Goal: Obtain resource: Download file/media

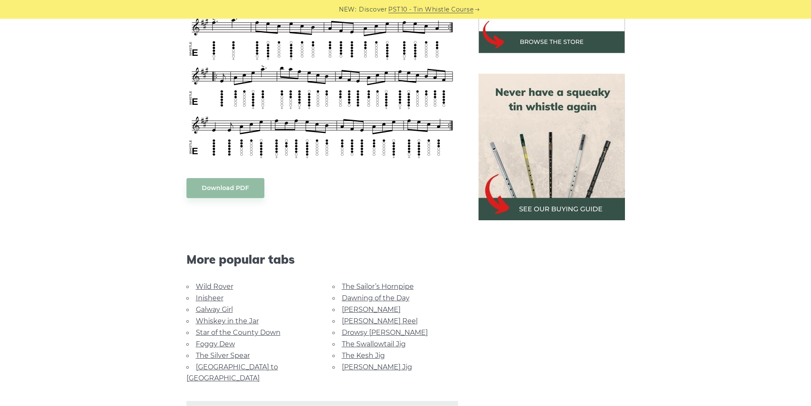
scroll to position [341, 0]
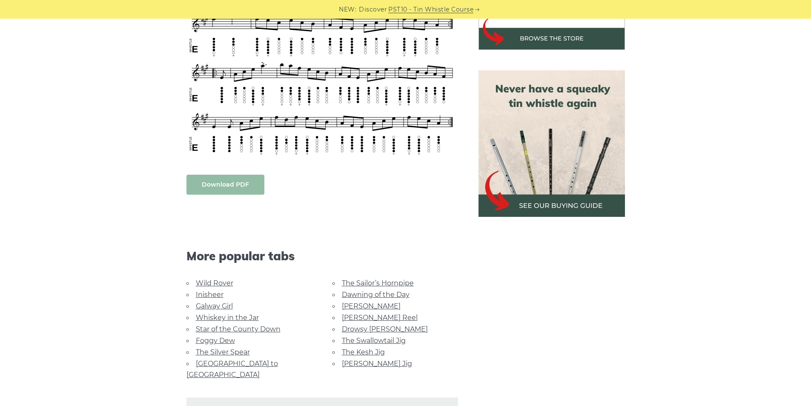
click at [217, 189] on body "NEW: Discover PST10 - Tin Whistle Course Lessons Fingering Charts Tabs & Notes …" at bounding box center [405, 316] width 811 height 1314
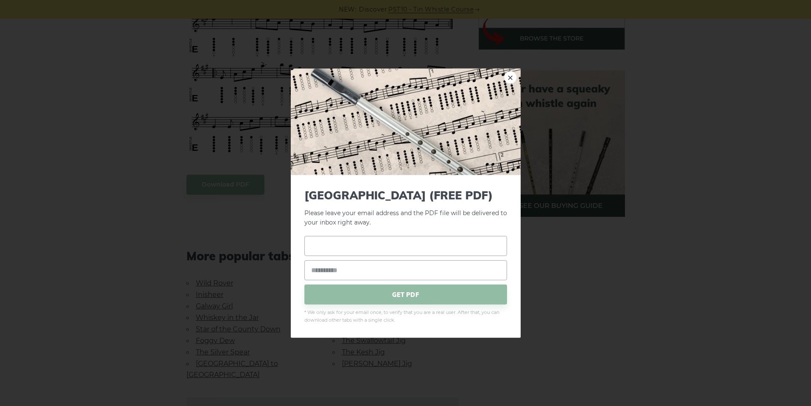
click at [354, 245] on input "text" at bounding box center [406, 246] width 203 height 20
type input "*"
click at [344, 273] on input "email" at bounding box center [406, 270] width 203 height 20
click at [345, 248] on input "text" at bounding box center [406, 246] width 203 height 20
type input "**********"
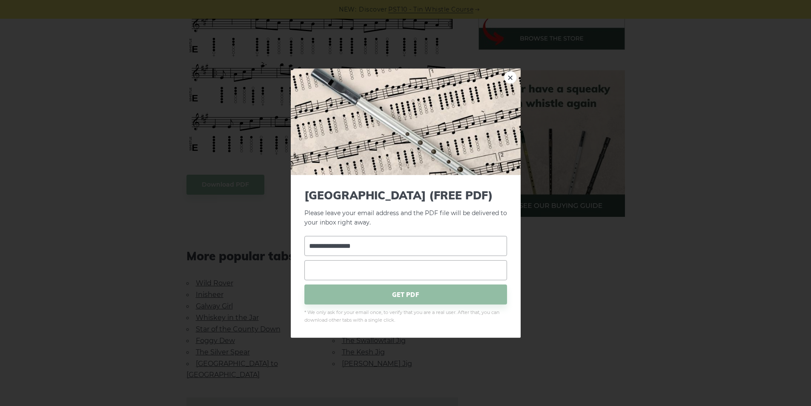
click at [334, 272] on input "email" at bounding box center [406, 270] width 203 height 20
type input "**********"
click at [385, 290] on span "GET PDF" at bounding box center [406, 294] width 203 height 20
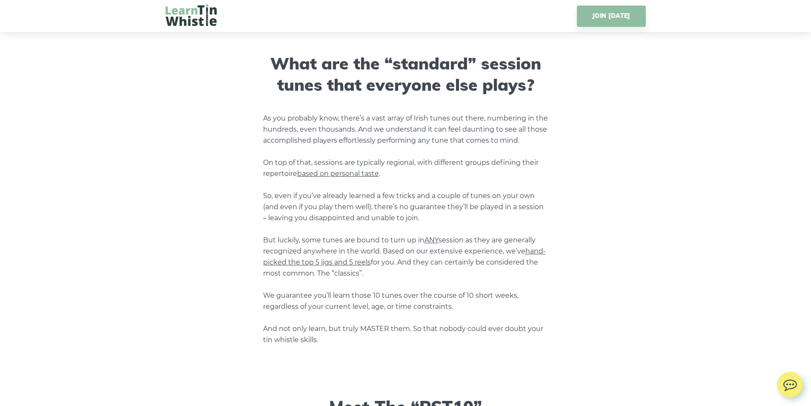
scroll to position [980, 0]
